Goal: Information Seeking & Learning: Learn about a topic

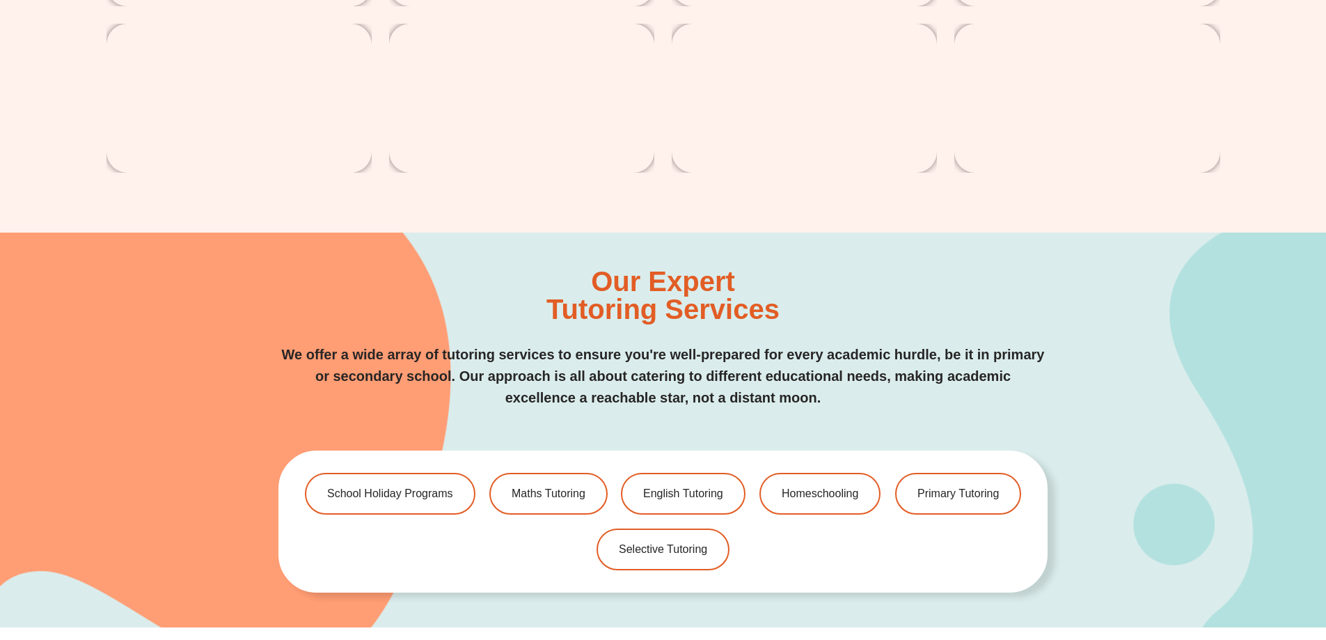
scroll to position [2853, 0]
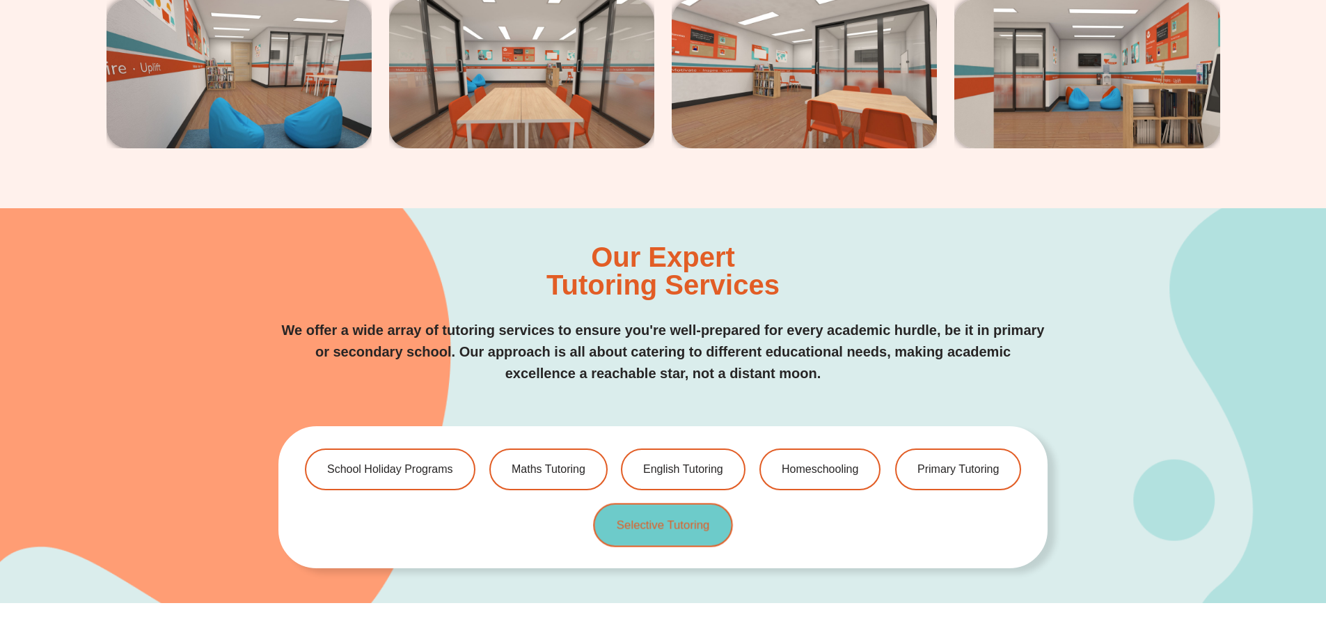
click at [690, 527] on span "Selective Tutoring" at bounding box center [663, 525] width 93 height 12
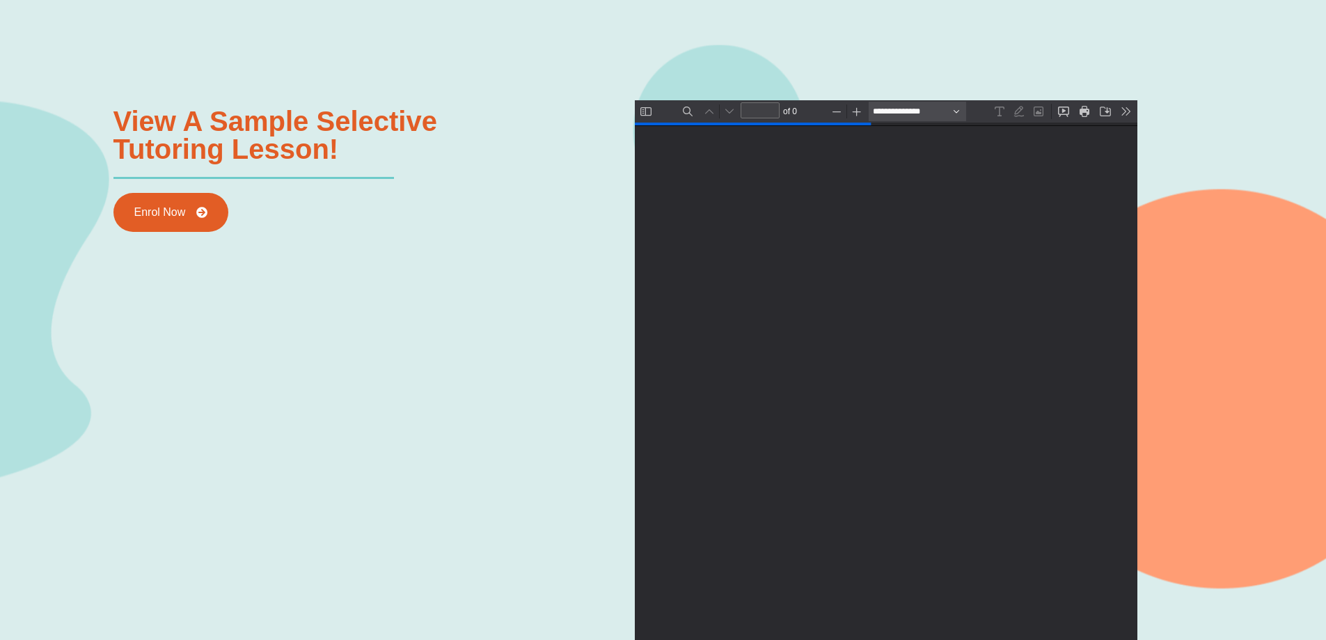
scroll to position [1740, 0]
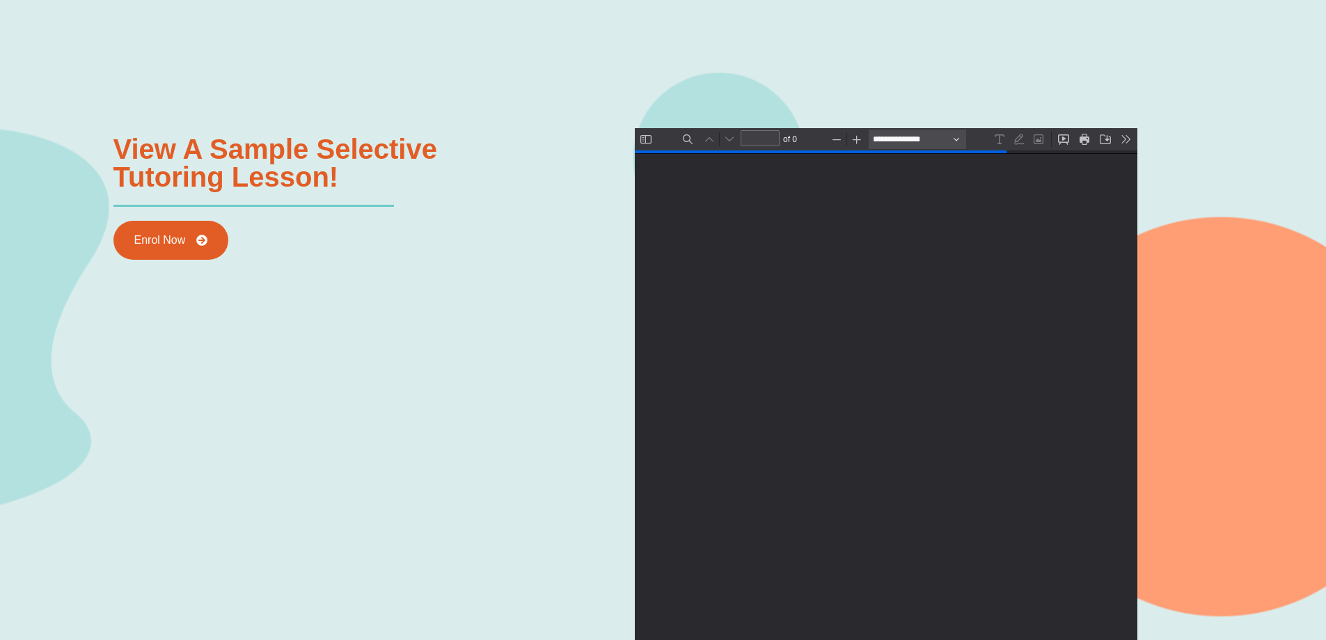
type input "*"
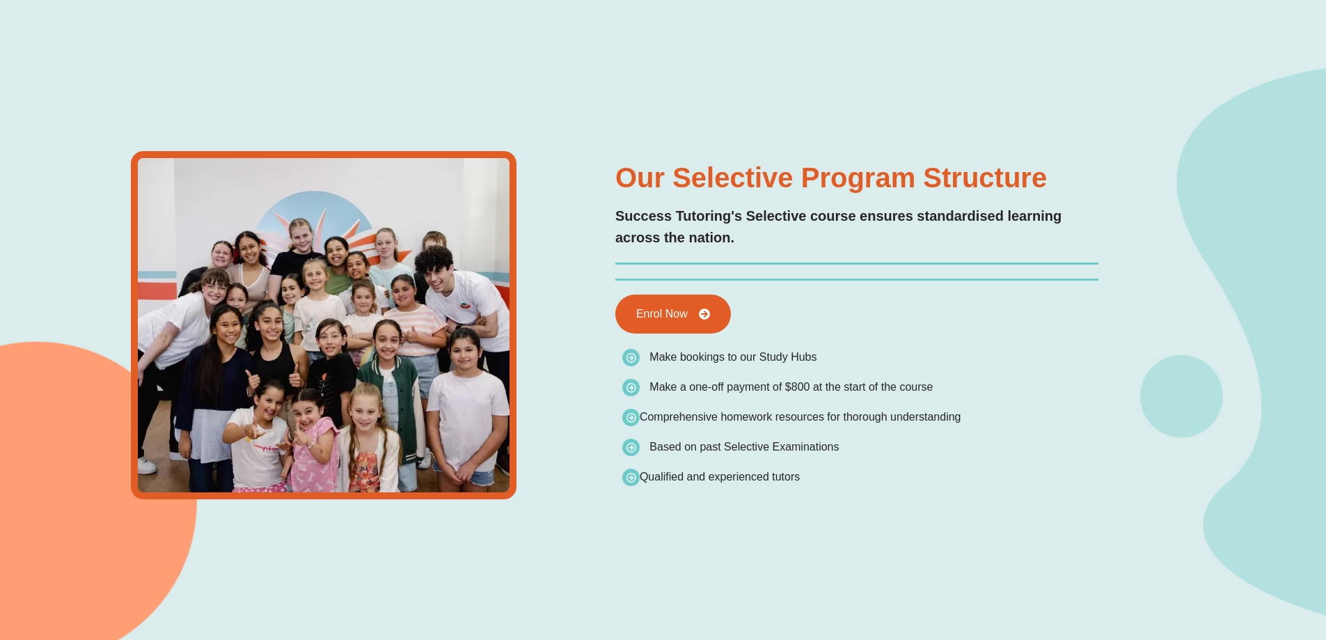
scroll to position [0, 0]
type input "*"
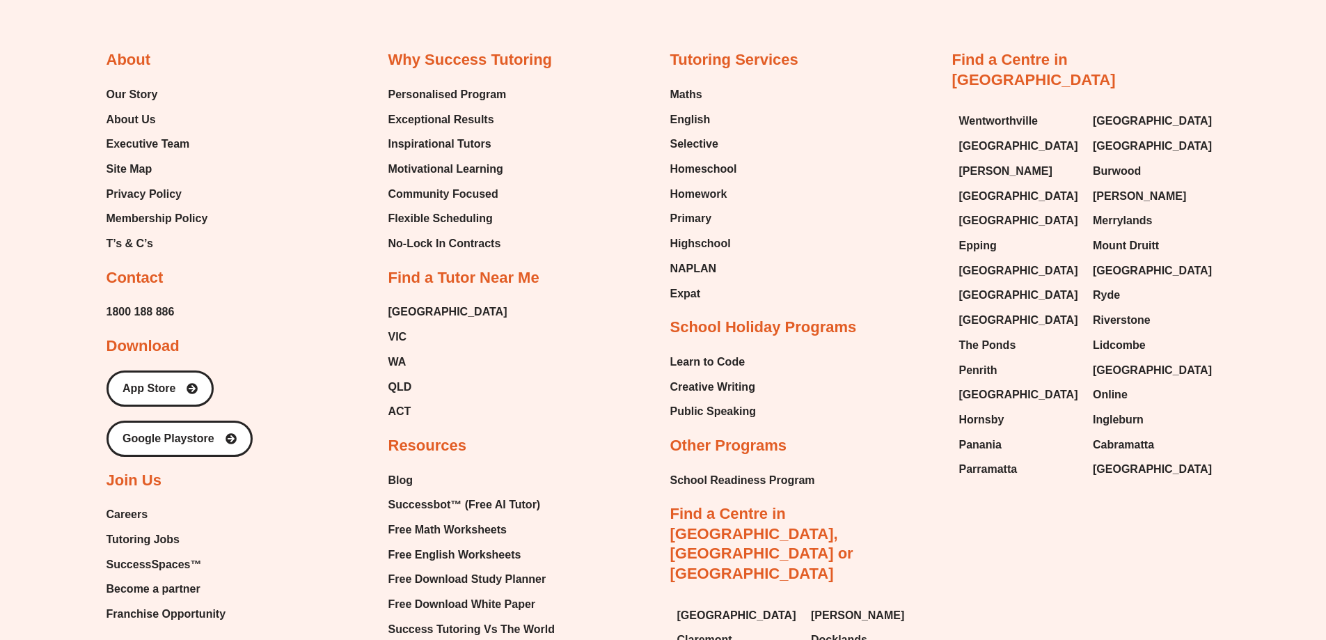
scroll to position [5637, 0]
